Goal: Find specific page/section: Find specific page/section

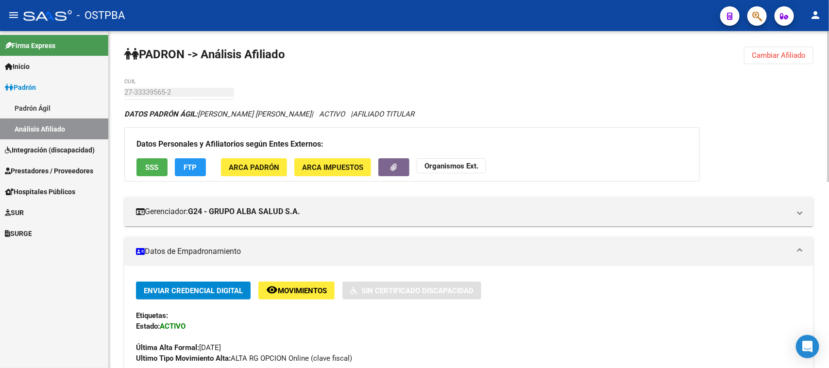
click at [774, 54] on span "Cambiar Afiliado" at bounding box center [779, 55] width 54 height 9
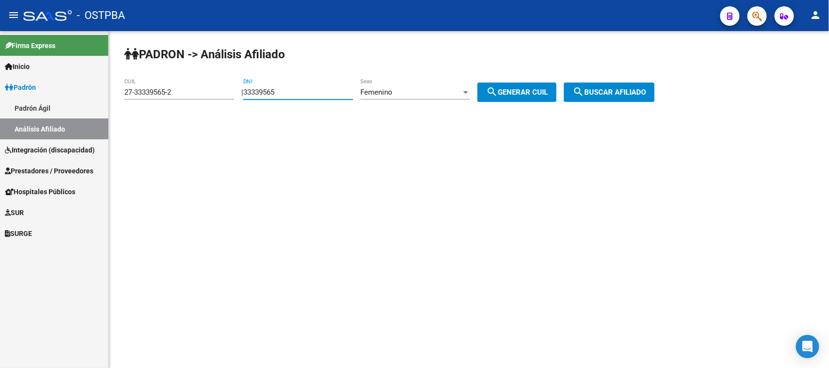
drag, startPoint x: 296, startPoint y: 92, endPoint x: 236, endPoint y: 87, distance: 60.4
click at [236, 88] on app-analisis-afiliado "PADRON -> Análisis Afiliado 27-33339565-2 CUIL | 33339565 DNI Femenino Sexo sea…" at bounding box center [393, 92] width 538 height 9
paste input "22.303248"
click at [263, 90] on input "22.303248" at bounding box center [298, 92] width 110 height 9
type input "22303248"
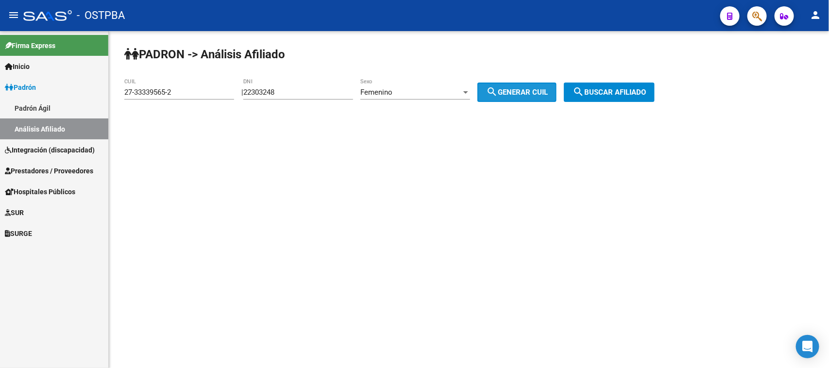
click at [542, 86] on button "search Generar CUIL" at bounding box center [517, 92] width 79 height 19
type input "27-22303248-1"
click at [624, 90] on span "search Buscar afiliado" at bounding box center [609, 92] width 73 height 9
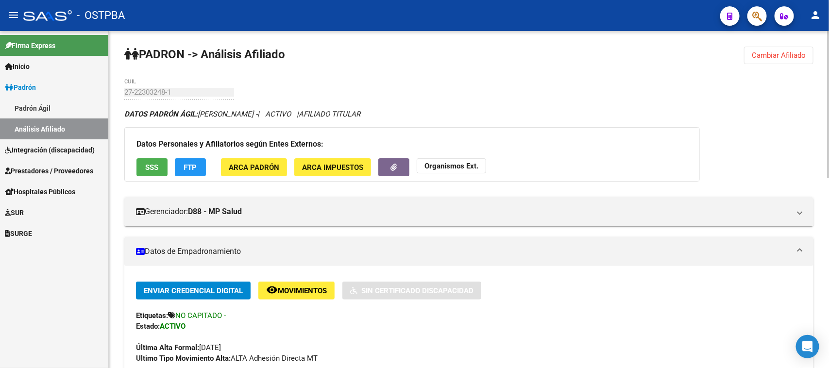
click at [785, 57] on span "Cambiar Afiliado" at bounding box center [779, 55] width 54 height 9
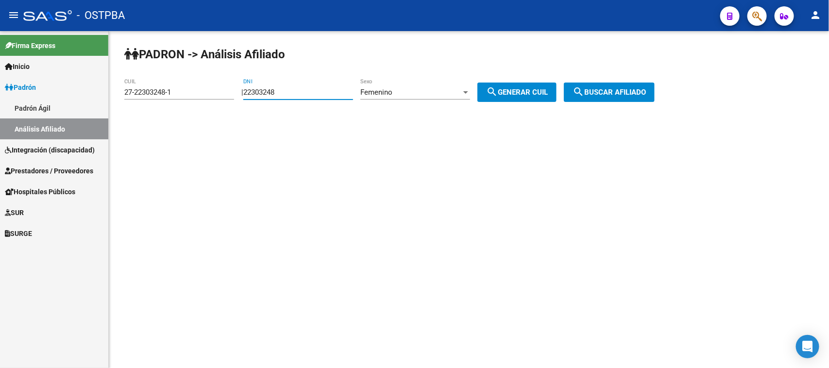
drag, startPoint x: 315, startPoint y: 91, endPoint x: 242, endPoint y: 91, distance: 72.9
click at [242, 91] on div "| 22303248 DNI Femenino Sexo search Generar CUIL" at bounding box center [402, 92] width 323 height 9
paste input "8467396"
type input "28467396"
click at [518, 86] on button "search Generar CUIL" at bounding box center [517, 92] width 79 height 19
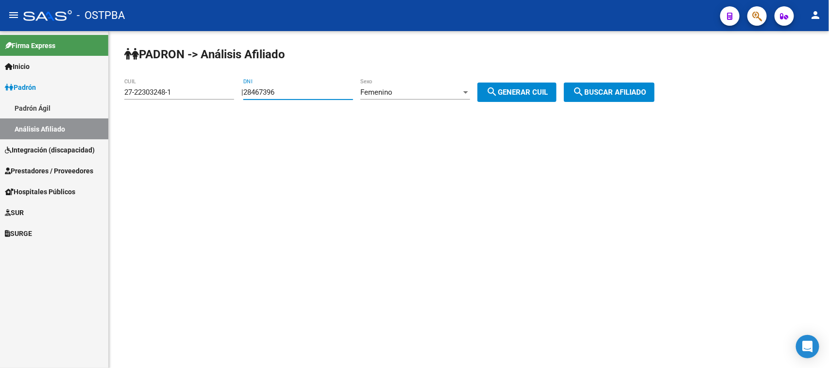
type input "23-28467396-4"
click at [628, 90] on span "search Buscar afiliado" at bounding box center [609, 92] width 73 height 9
